Goal: Consume media (video, audio): Consume media (video, audio)

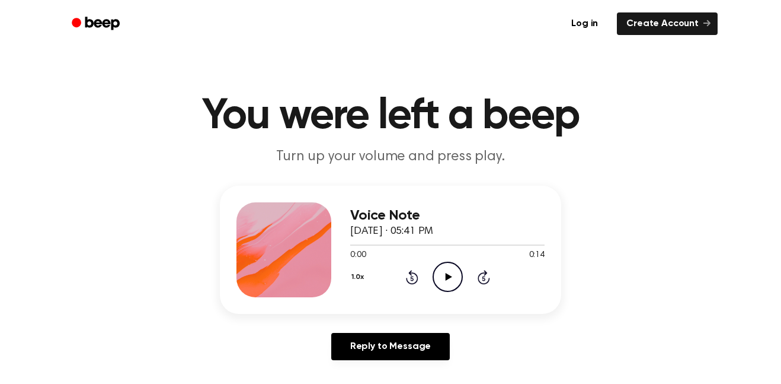
click at [437, 277] on icon "Play Audio" at bounding box center [448, 276] width 30 height 30
click at [441, 277] on icon "Pause Audio" at bounding box center [448, 276] width 30 height 30
click at [433, 277] on icon "Play Audio" at bounding box center [448, 276] width 30 height 30
click at [437, 282] on icon "Pause Audio" at bounding box center [448, 276] width 30 height 30
click at [446, 280] on icon at bounding box center [448, 277] width 7 height 8
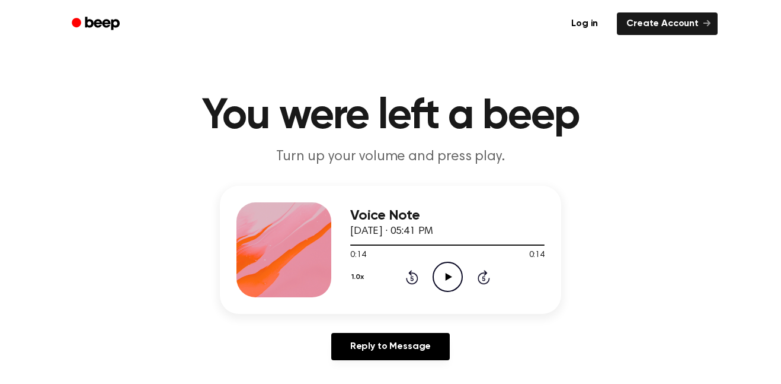
click at [450, 282] on icon "Play Audio" at bounding box center [448, 276] width 30 height 30
click at [443, 282] on icon "Pause Audio" at bounding box center [448, 276] width 30 height 30
click at [443, 285] on icon "Play Audio" at bounding box center [448, 276] width 30 height 30
click at [441, 263] on circle at bounding box center [447, 276] width 29 height 29
click at [462, 297] on div "Voice Note [DATE] · 05:41 PM 0:04 0:14 Your browser does not support the [objec…" at bounding box center [391, 250] width 342 height 128
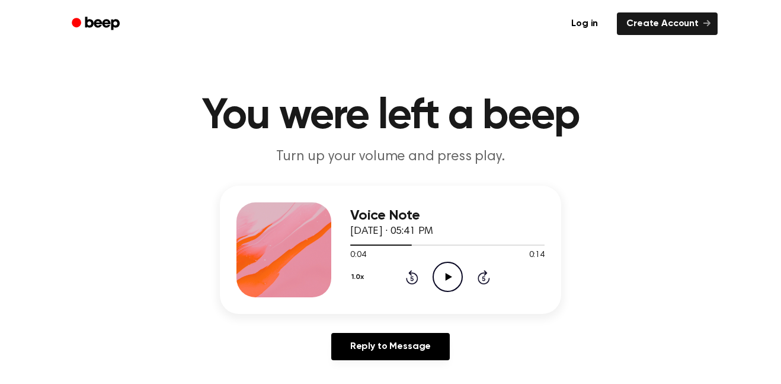
click at [439, 276] on icon "Play Audio" at bounding box center [448, 276] width 30 height 30
click at [447, 276] on icon "Pause Audio" at bounding box center [448, 276] width 30 height 30
click at [451, 291] on circle at bounding box center [447, 276] width 29 height 29
click at [442, 275] on icon "Play Audio" at bounding box center [448, 276] width 30 height 30
click at [452, 280] on icon "Play Audio" at bounding box center [448, 276] width 30 height 30
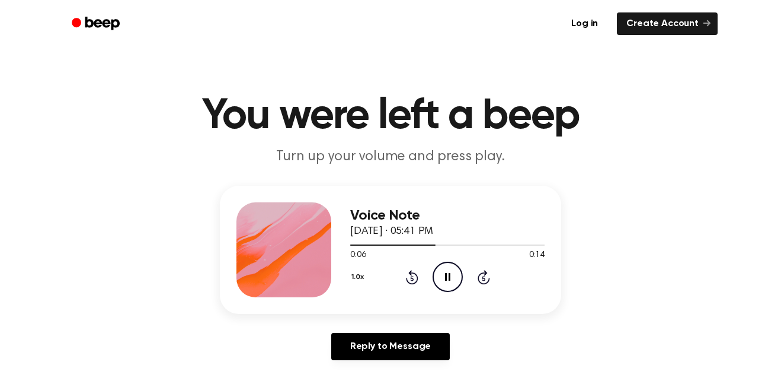
click at [451, 272] on icon "Pause Audio" at bounding box center [448, 276] width 30 height 30
click at [451, 272] on icon "Play Audio" at bounding box center [448, 276] width 30 height 30
click at [451, 272] on icon "Pause Audio" at bounding box center [448, 276] width 30 height 30
click at [451, 272] on icon "Play Audio" at bounding box center [448, 276] width 30 height 30
click at [445, 267] on icon "Play Audio" at bounding box center [448, 276] width 30 height 30
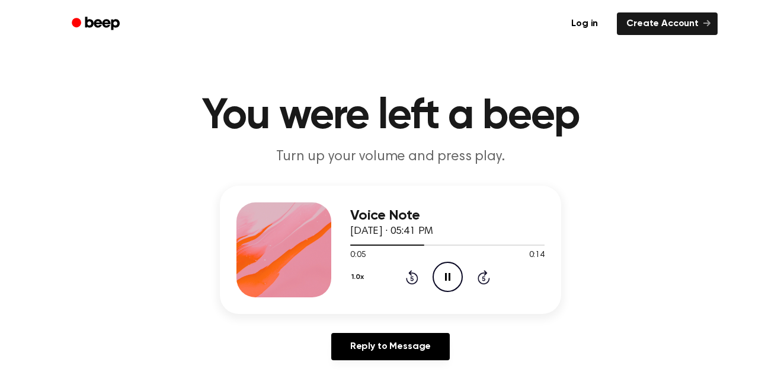
click at [445, 267] on icon "Pause Audio" at bounding box center [448, 276] width 30 height 30
click at [445, 267] on icon "Play Audio" at bounding box center [448, 276] width 30 height 30
click at [445, 267] on icon "Pause Audio" at bounding box center [448, 276] width 30 height 30
click at [445, 267] on icon "Play Audio" at bounding box center [448, 276] width 30 height 30
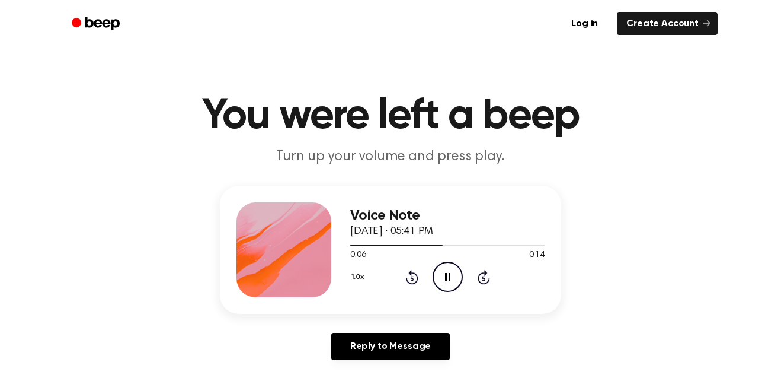
click at [445, 267] on icon "Pause Audio" at bounding box center [448, 276] width 30 height 30
click at [455, 270] on icon "Play Audio" at bounding box center [448, 276] width 30 height 30
click at [455, 270] on icon "Pause Audio" at bounding box center [448, 276] width 30 height 30
click at [455, 270] on icon "Play Audio" at bounding box center [448, 276] width 30 height 30
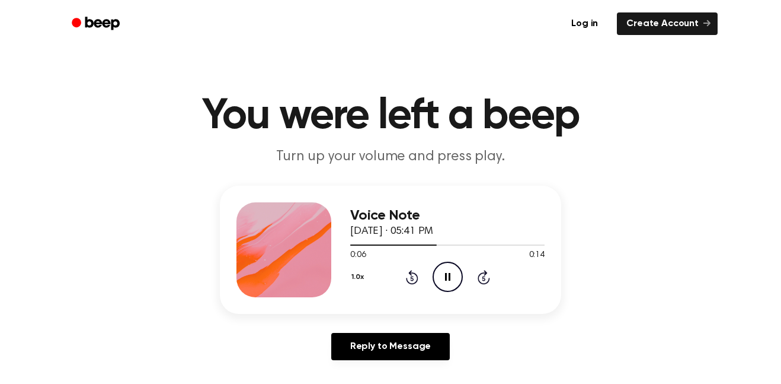
click at [455, 270] on icon "Pause Audio" at bounding box center [448, 276] width 30 height 30
click at [455, 270] on icon "Play Audio" at bounding box center [448, 276] width 30 height 30
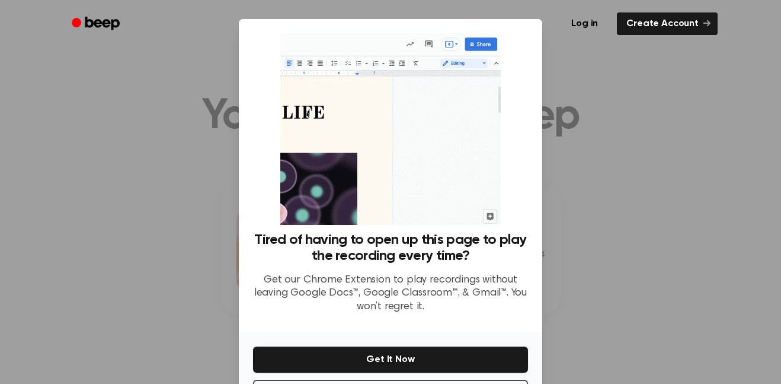
scroll to position [48, 0]
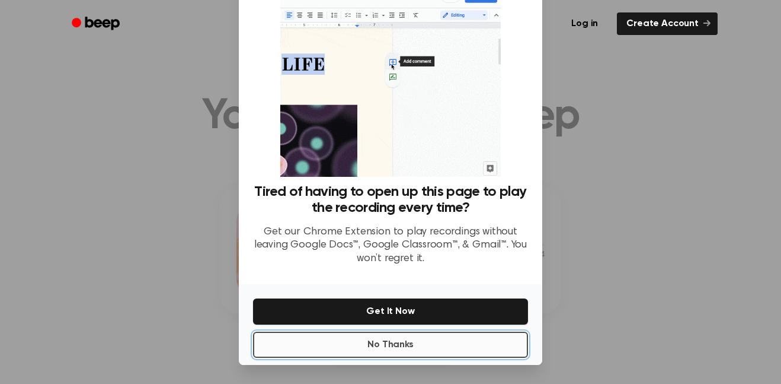
click at [500, 345] on button "No Thanks" at bounding box center [390, 344] width 275 height 26
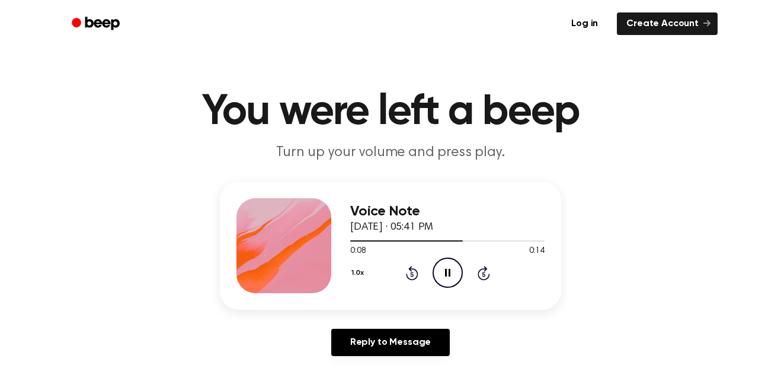
scroll to position [27, 0]
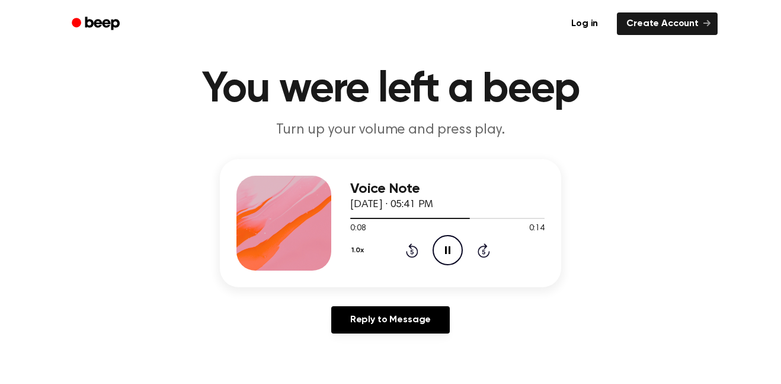
click at [446, 242] on icon "Pause Audio" at bounding box center [448, 250] width 30 height 30
click at [441, 240] on icon "Play Audio" at bounding box center [448, 250] width 30 height 30
click at [441, 240] on icon "Pause Audio" at bounding box center [448, 250] width 30 height 30
click at [452, 242] on icon "Play Audio" at bounding box center [448, 250] width 30 height 30
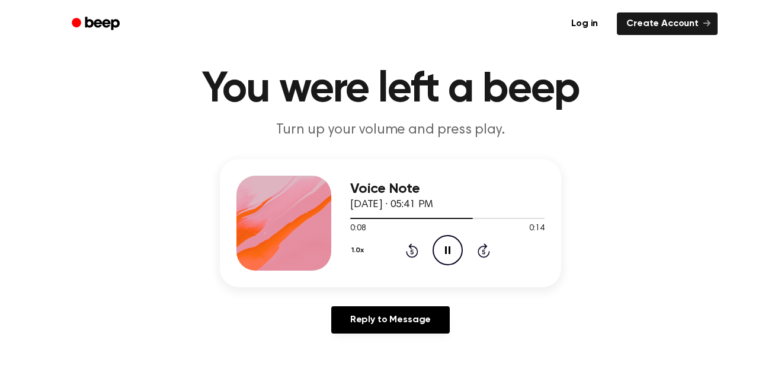
click at [452, 242] on icon "Pause Audio" at bounding box center [448, 250] width 30 height 30
click at [452, 242] on icon "Play Audio" at bounding box center [448, 250] width 30 height 30
click at [452, 242] on icon "Pause Audio" at bounding box center [448, 250] width 30 height 30
click at [452, 242] on icon "Play Audio" at bounding box center [448, 250] width 30 height 30
click at [452, 242] on icon "Pause Audio" at bounding box center [448, 250] width 30 height 30
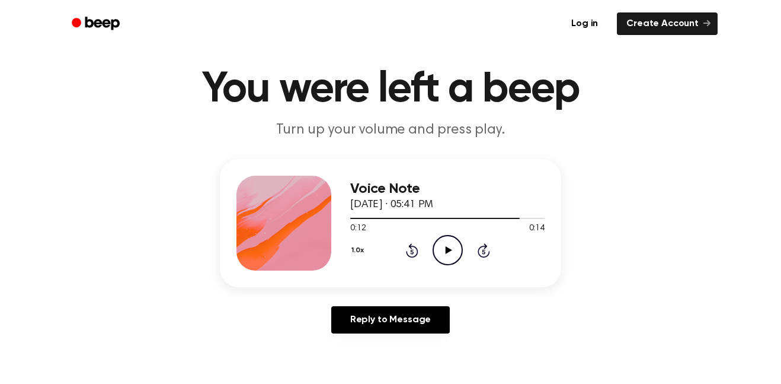
click at [452, 242] on icon "Play Audio" at bounding box center [448, 250] width 30 height 30
click at [452, 242] on icon "Pause Audio" at bounding box center [448, 250] width 30 height 30
click at [452, 242] on icon "Play Audio" at bounding box center [448, 250] width 30 height 30
click at [452, 242] on icon "Pause Audio" at bounding box center [448, 250] width 30 height 30
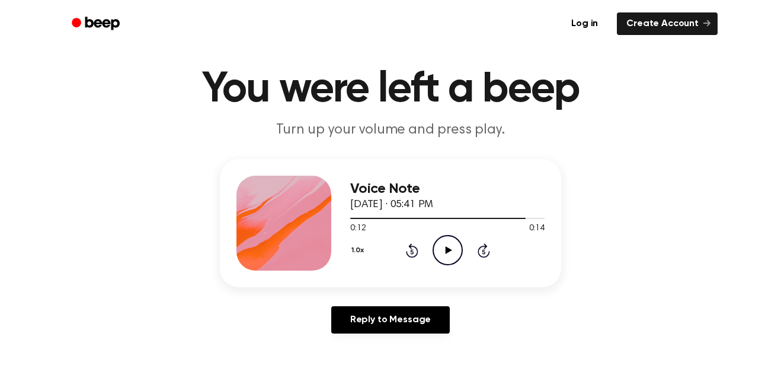
click at [452, 242] on icon "Play Audio" at bounding box center [448, 250] width 30 height 30
click at [452, 242] on icon "Pause Audio" at bounding box center [448, 250] width 30 height 30
